Goal: Entertainment & Leisure: Consume media (video, audio)

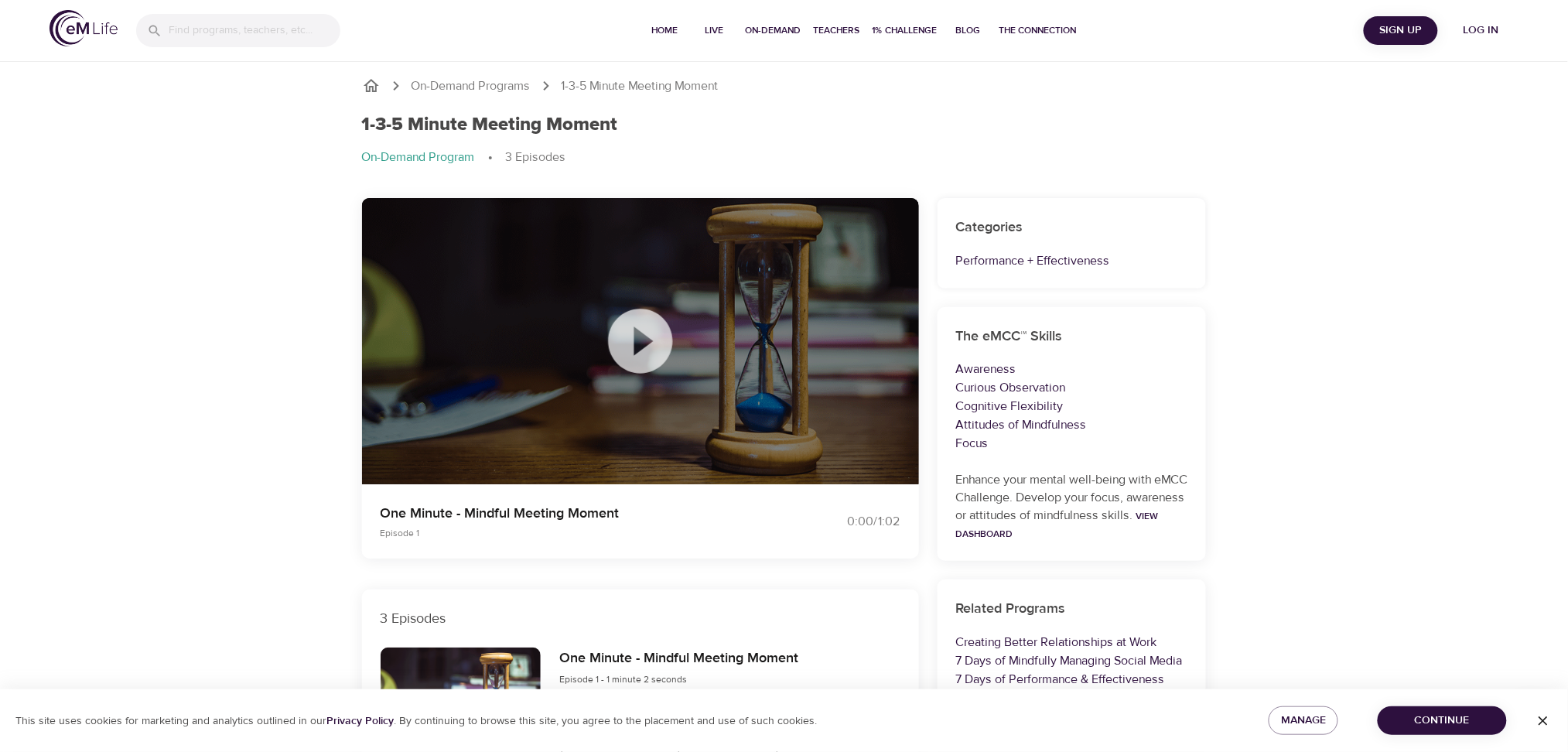
click at [632, 340] on icon at bounding box center [640, 340] width 64 height 64
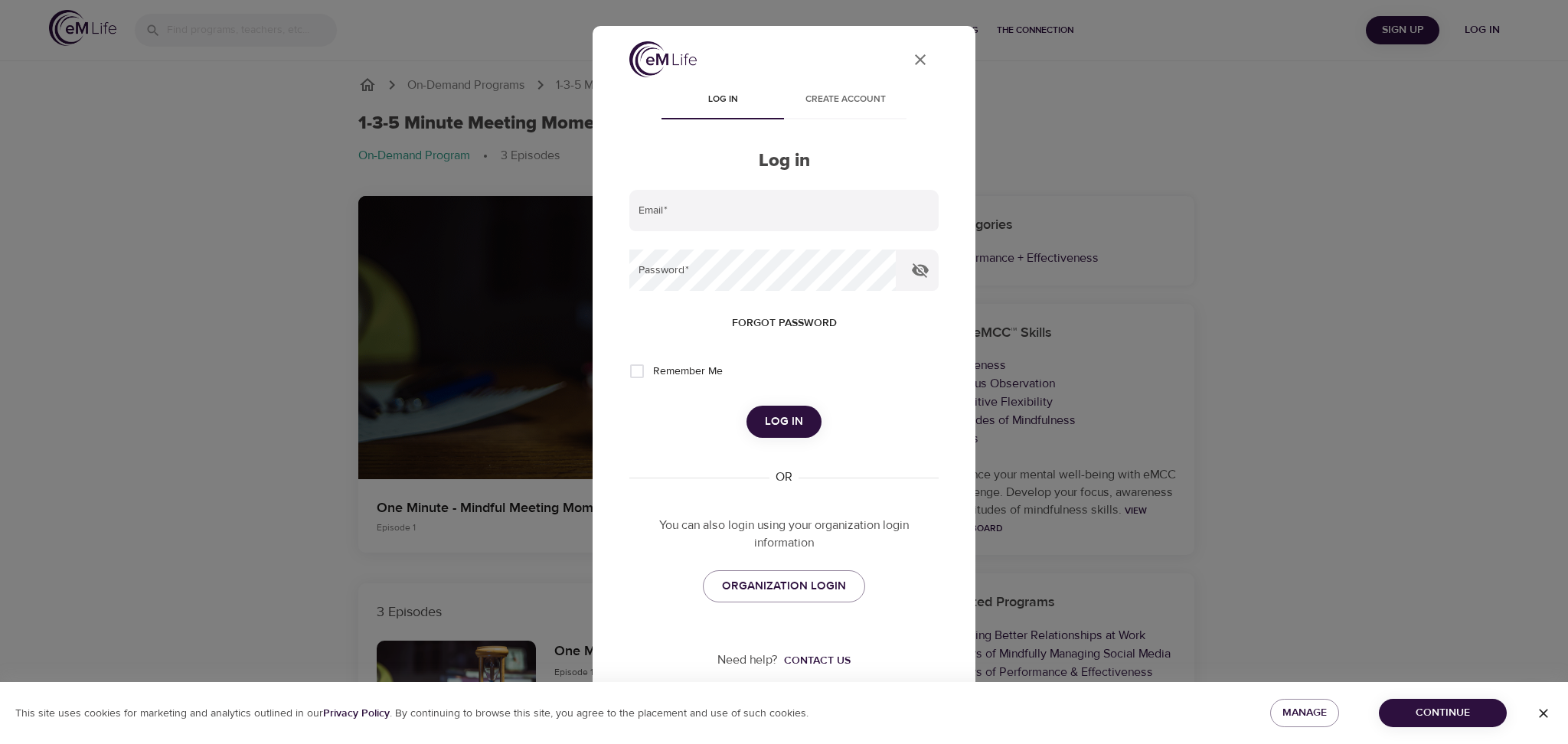
type input "[EMAIL_ADDRESS][DOMAIN_NAME]"
click at [793, 431] on span "Log in" at bounding box center [784, 421] width 38 height 20
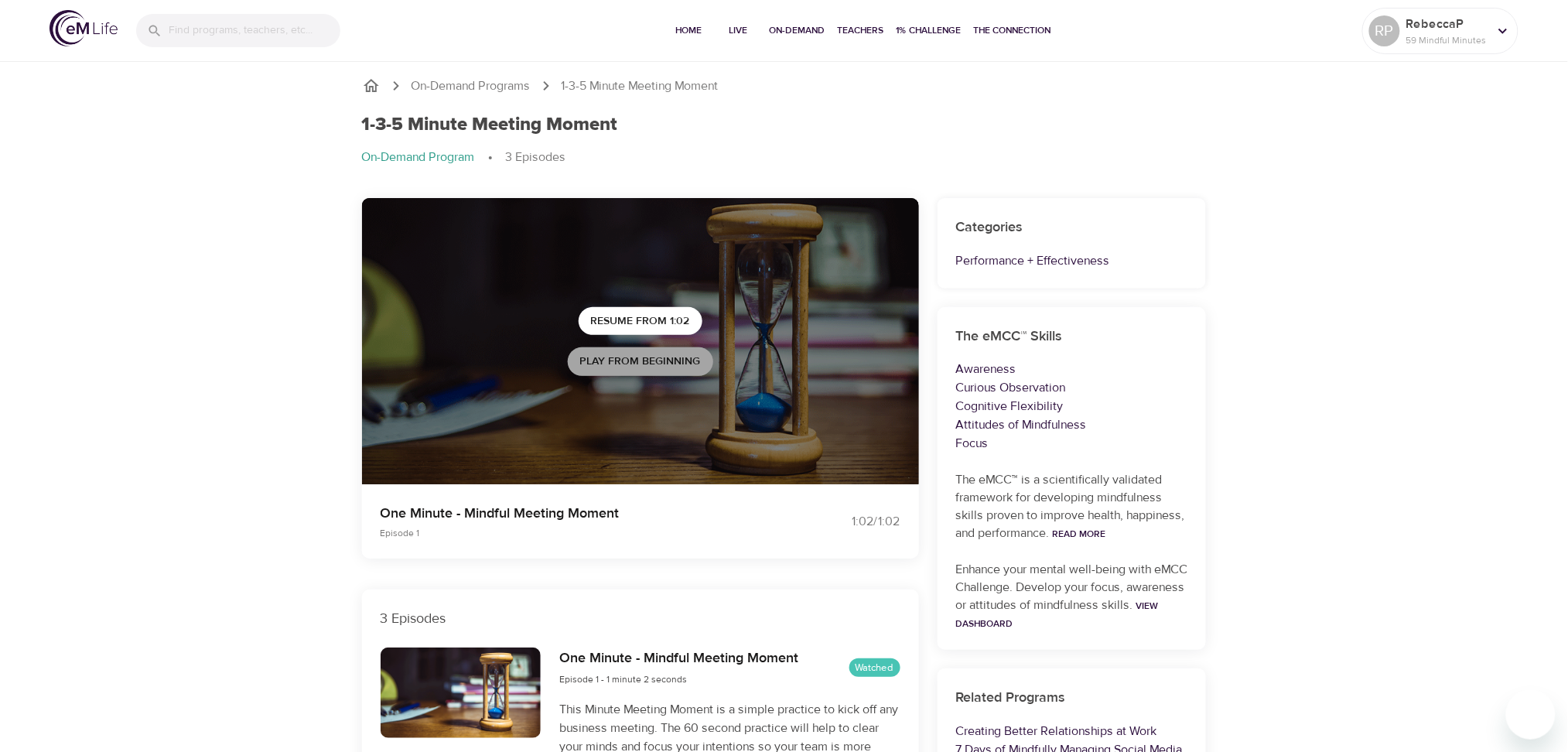
click at [627, 366] on span "Play from beginning" at bounding box center [640, 361] width 121 height 19
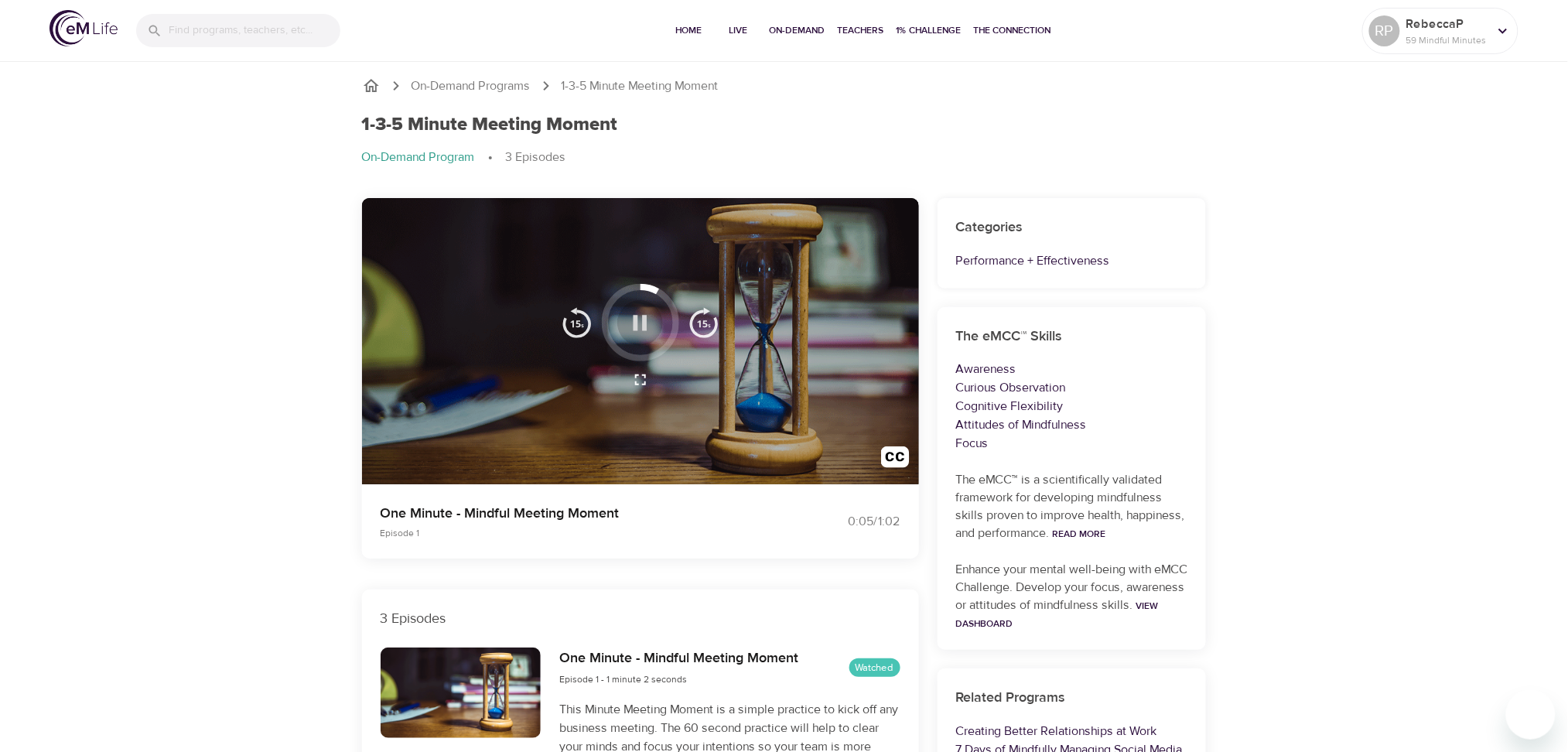
click at [633, 339] on button "button" at bounding box center [640, 323] width 46 height 46
click at [646, 322] on icon "button" at bounding box center [640, 323] width 14 height 16
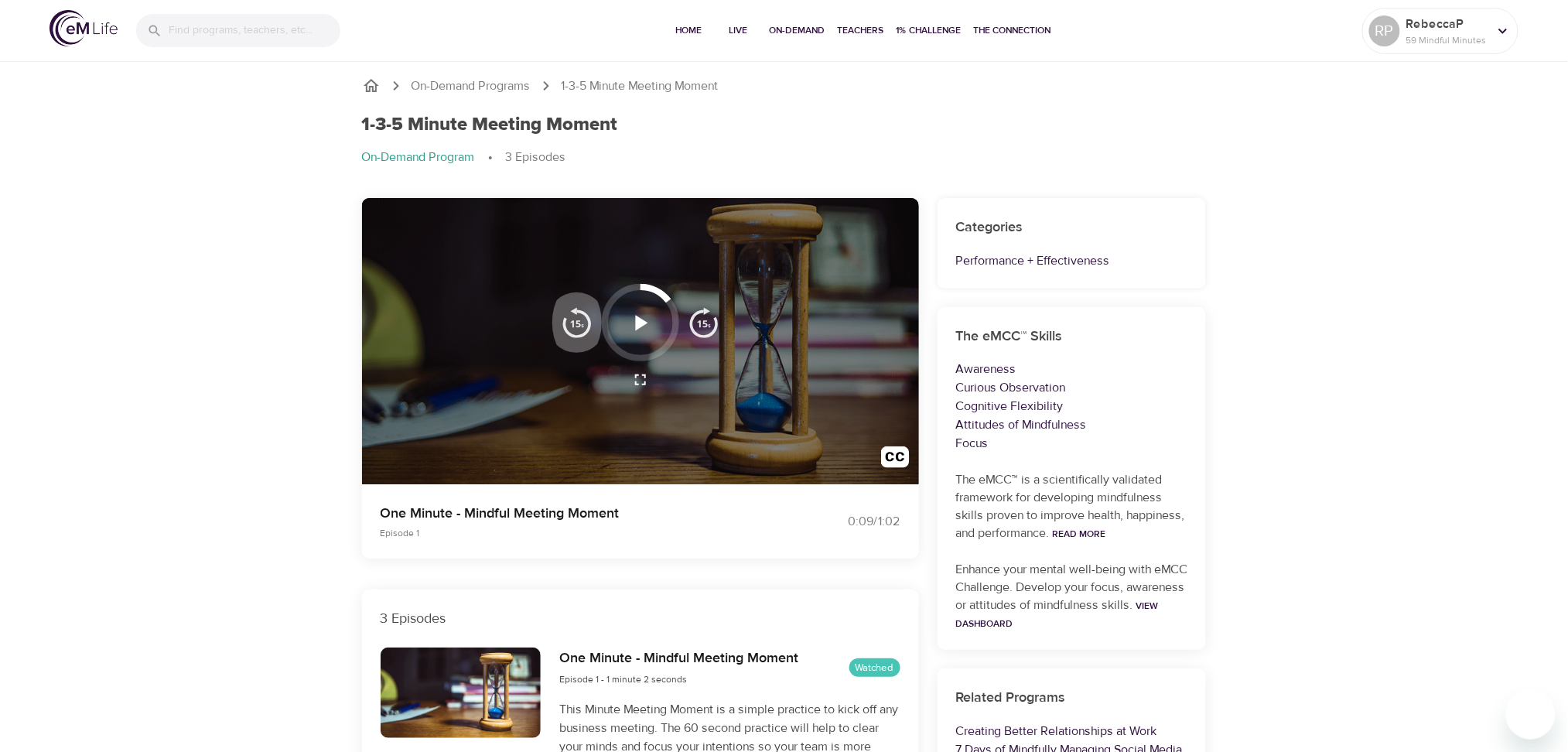
click at [567, 319] on img "button" at bounding box center [577, 323] width 31 height 31
click at [490, 444] on div at bounding box center [640, 342] width 557 height 287
click at [659, 332] on button "button" at bounding box center [640, 323] width 46 height 46
click at [650, 321] on icon "button" at bounding box center [640, 323] width 27 height 27
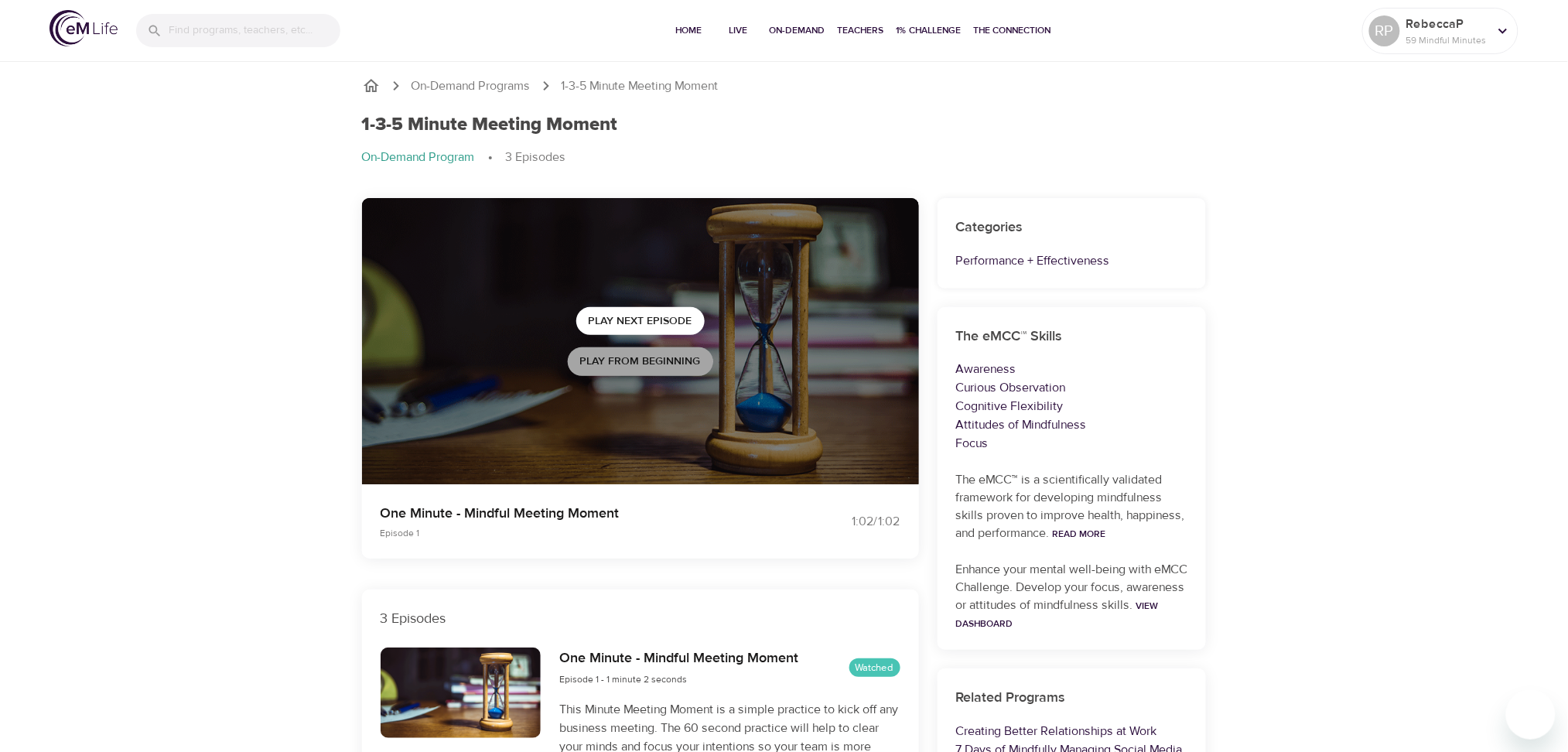
click at [613, 363] on span "Play from beginning" at bounding box center [640, 361] width 121 height 19
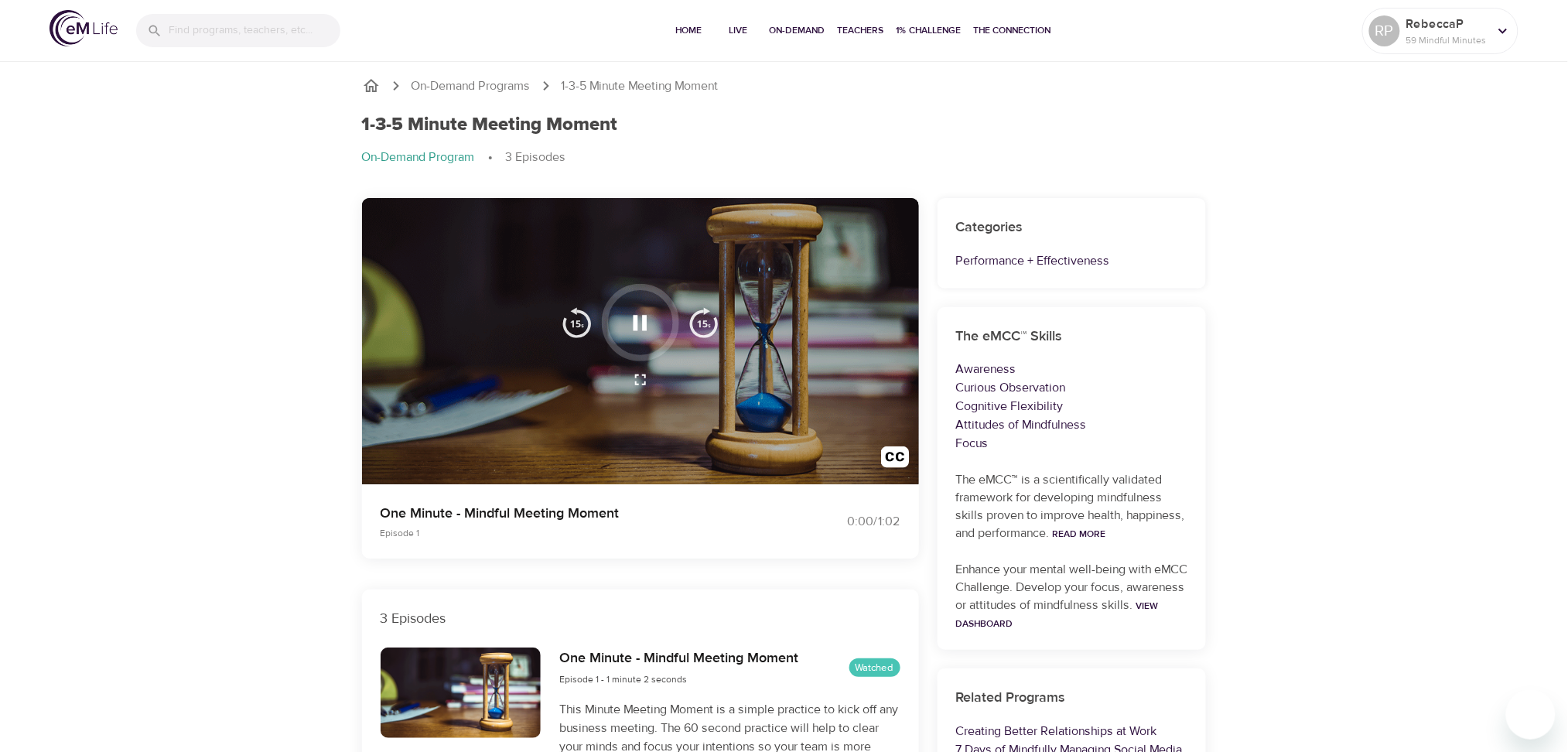
click at [639, 342] on button "button" at bounding box center [640, 323] width 46 height 46
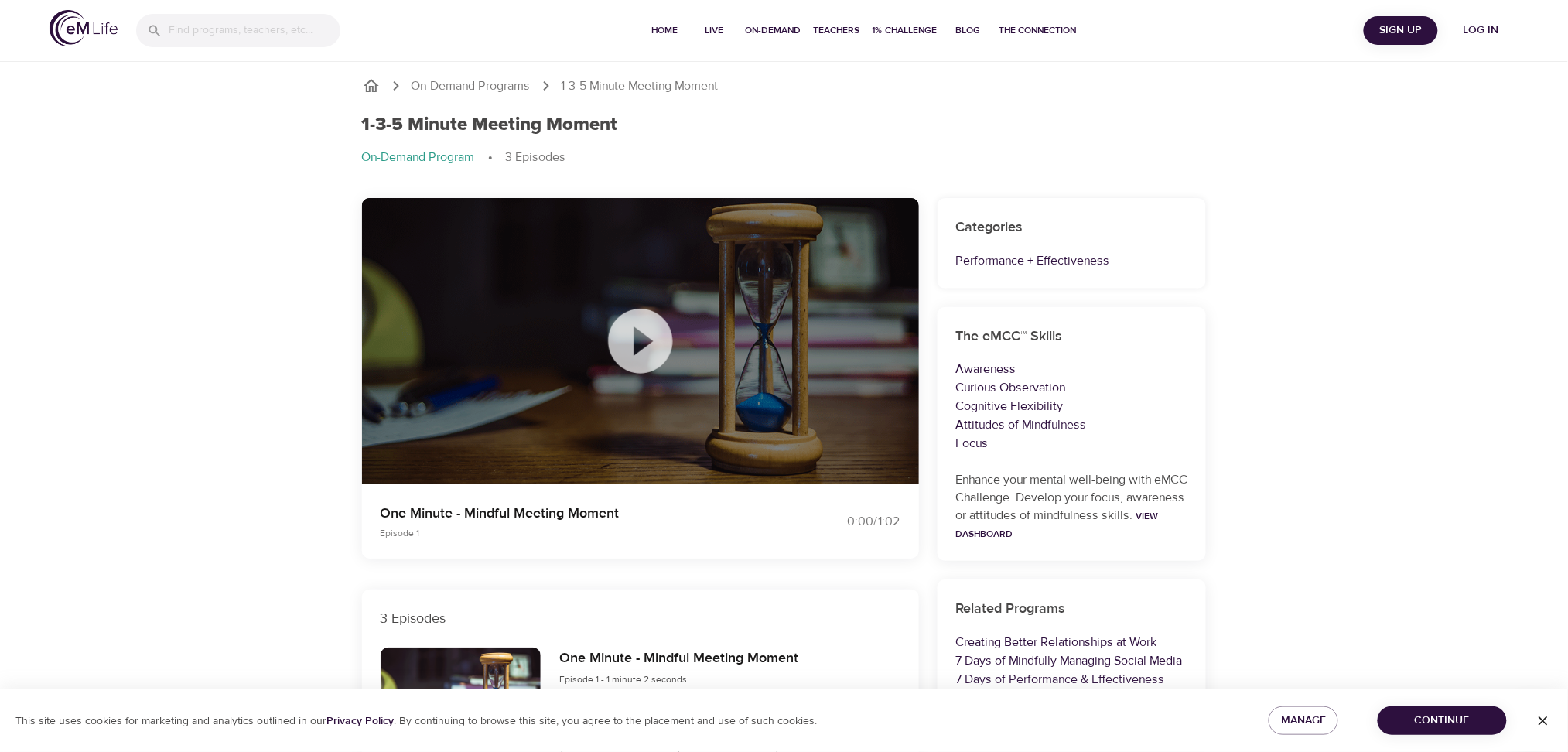
click at [633, 345] on icon at bounding box center [640, 340] width 64 height 64
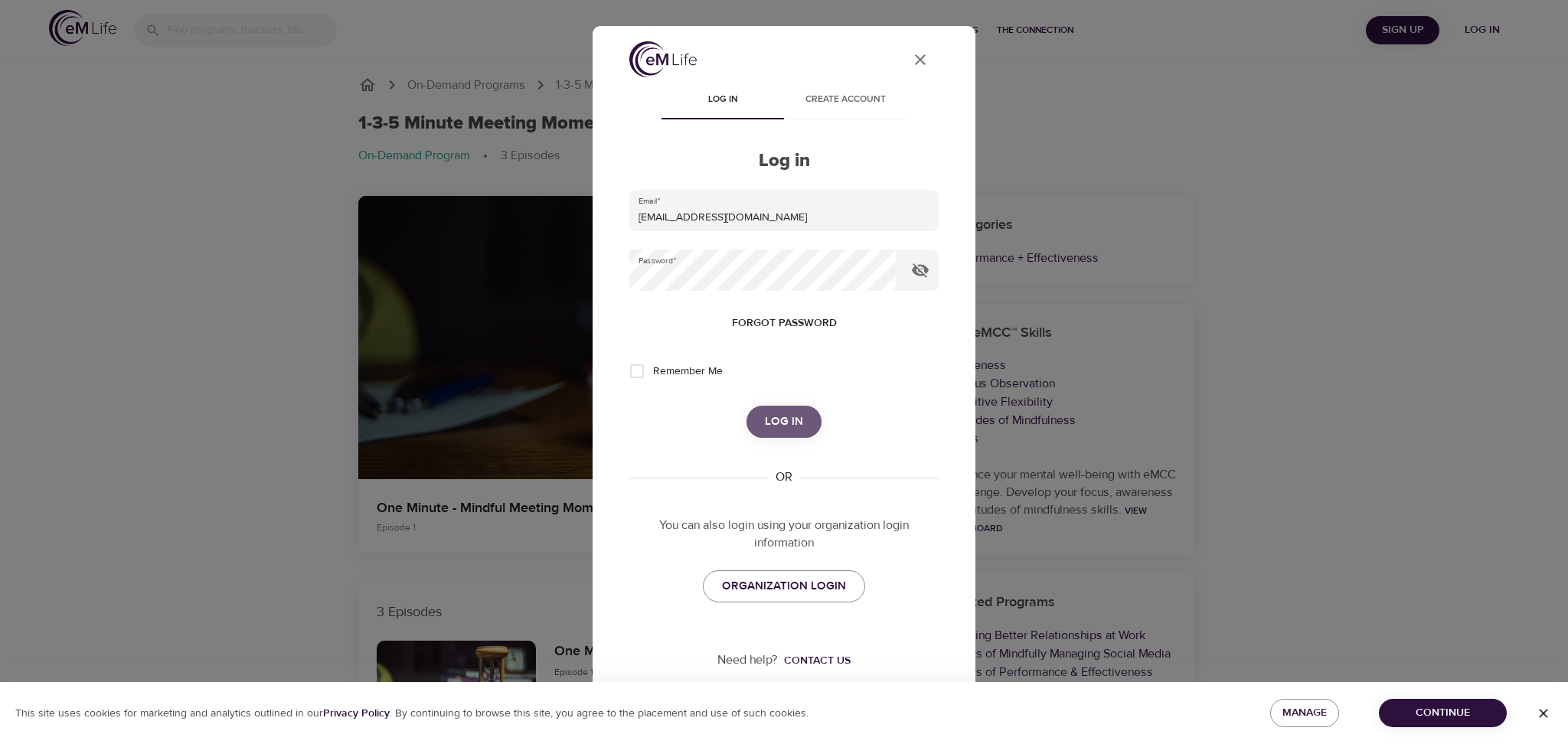
click at [792, 421] on span "Log in" at bounding box center [784, 421] width 38 height 20
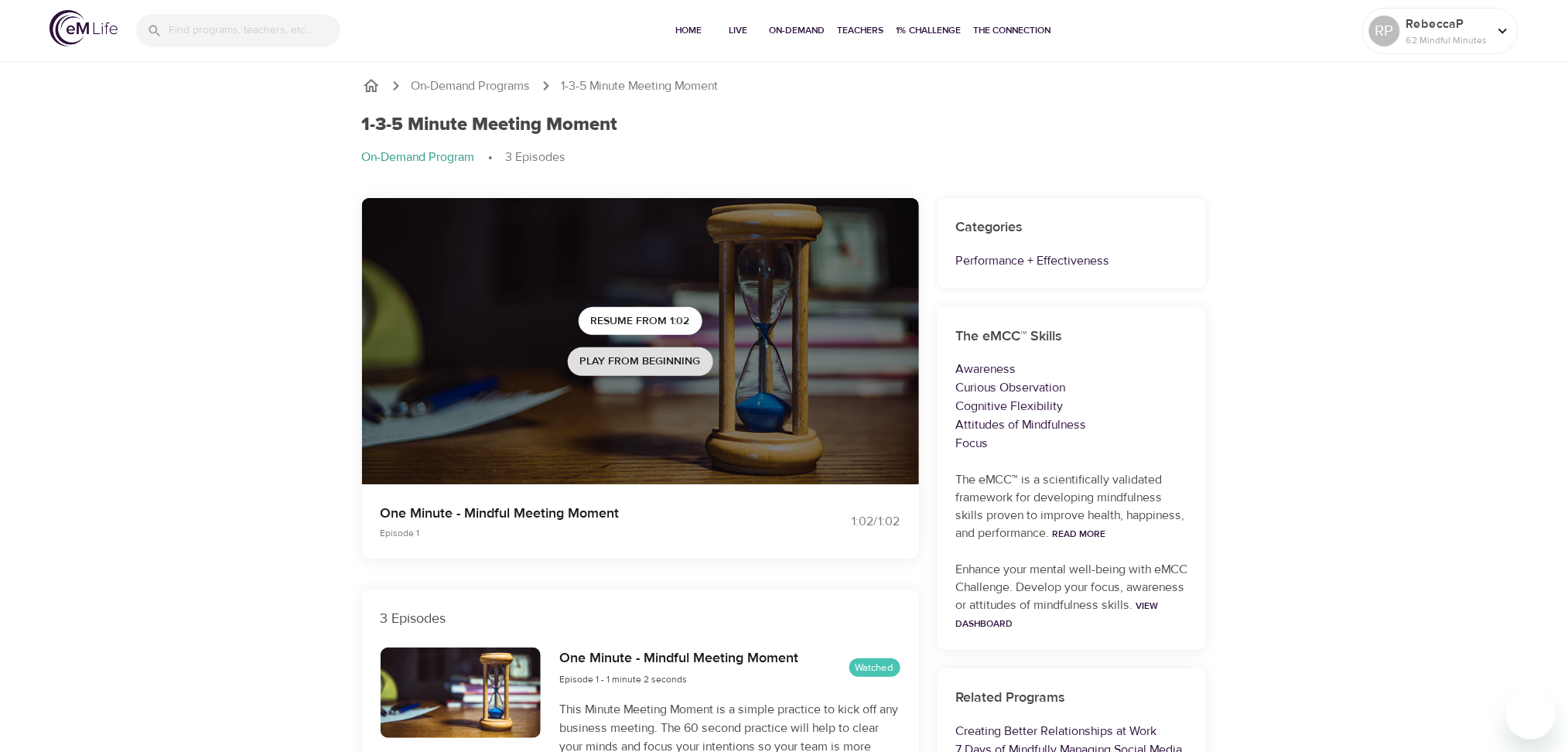
click at [660, 365] on span "Play from beginning" at bounding box center [640, 361] width 121 height 19
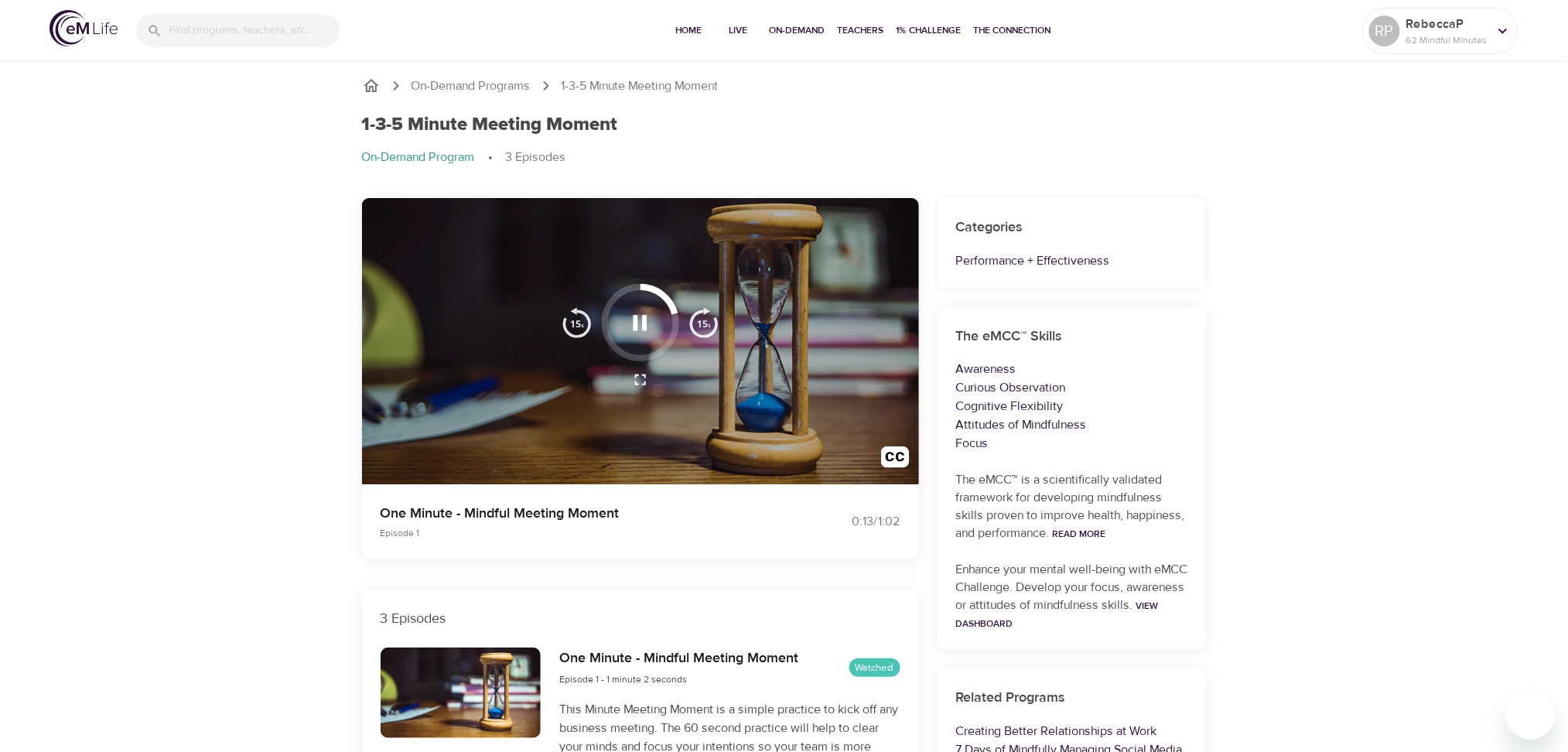
click at [222, 408] on div "On-Demand Programs 1-3-5 Minute Meeting Moment 1-3-5 Minute Meeting Moment On-D…" at bounding box center [784, 714] width 1568 height 1313
click at [567, 312] on img "button" at bounding box center [577, 323] width 31 height 31
click at [830, 456] on div at bounding box center [640, 342] width 557 height 287
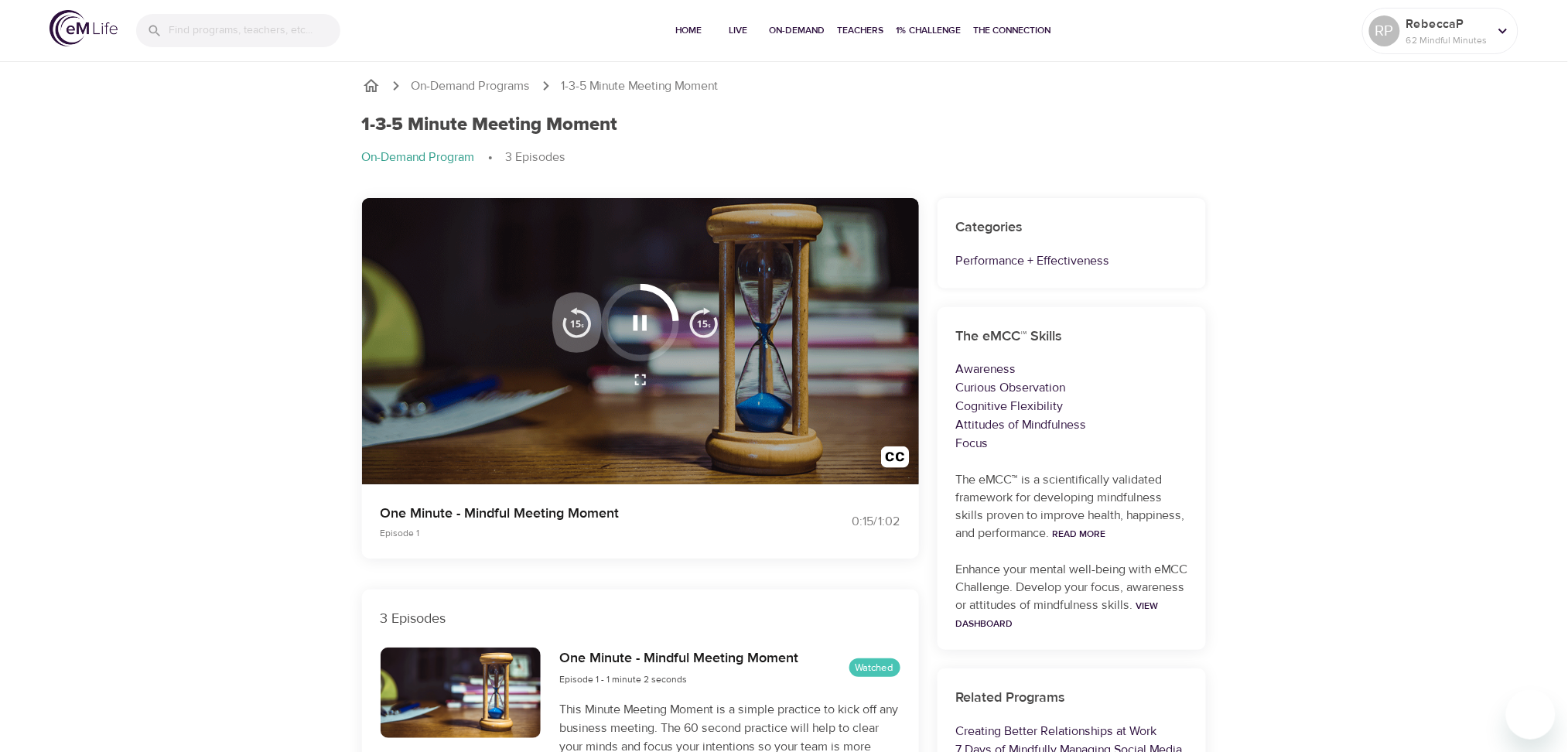
click at [576, 323] on img "button" at bounding box center [577, 323] width 31 height 31
click at [639, 313] on icon "button" at bounding box center [640, 323] width 27 height 27
